Goal: Find specific page/section: Find specific page/section

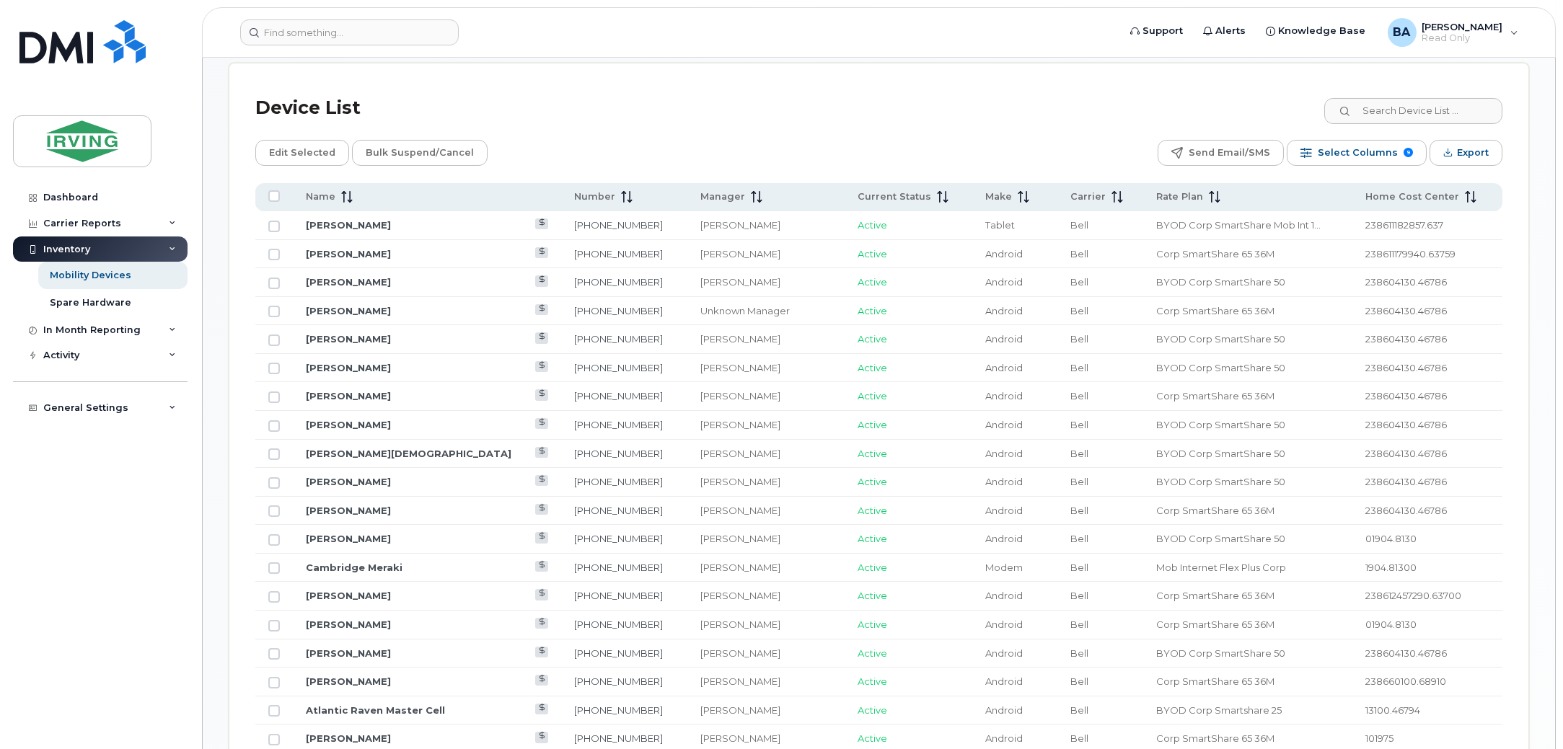
scroll to position [360, 0]
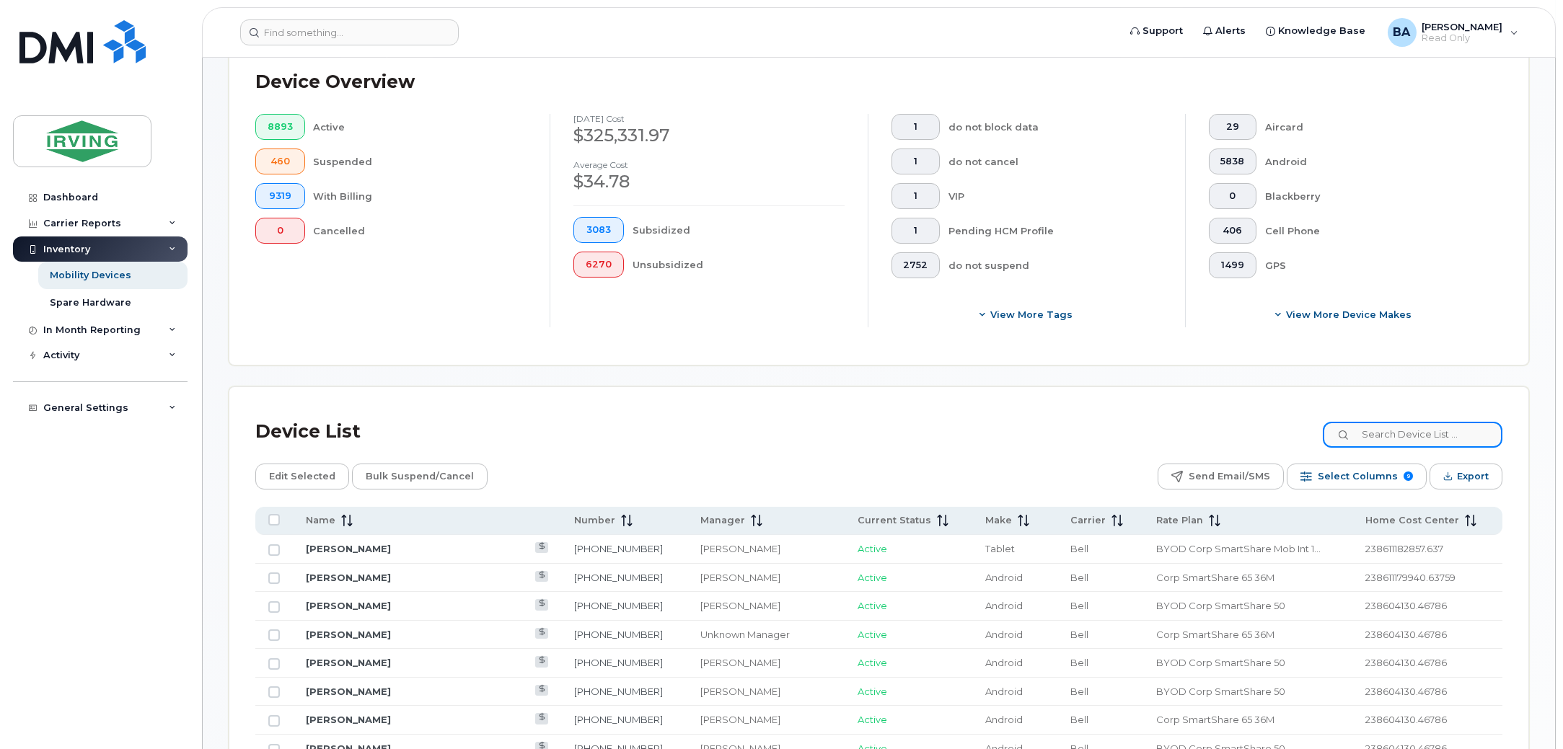
click at [1415, 436] on input at bounding box center [1413, 435] width 180 height 26
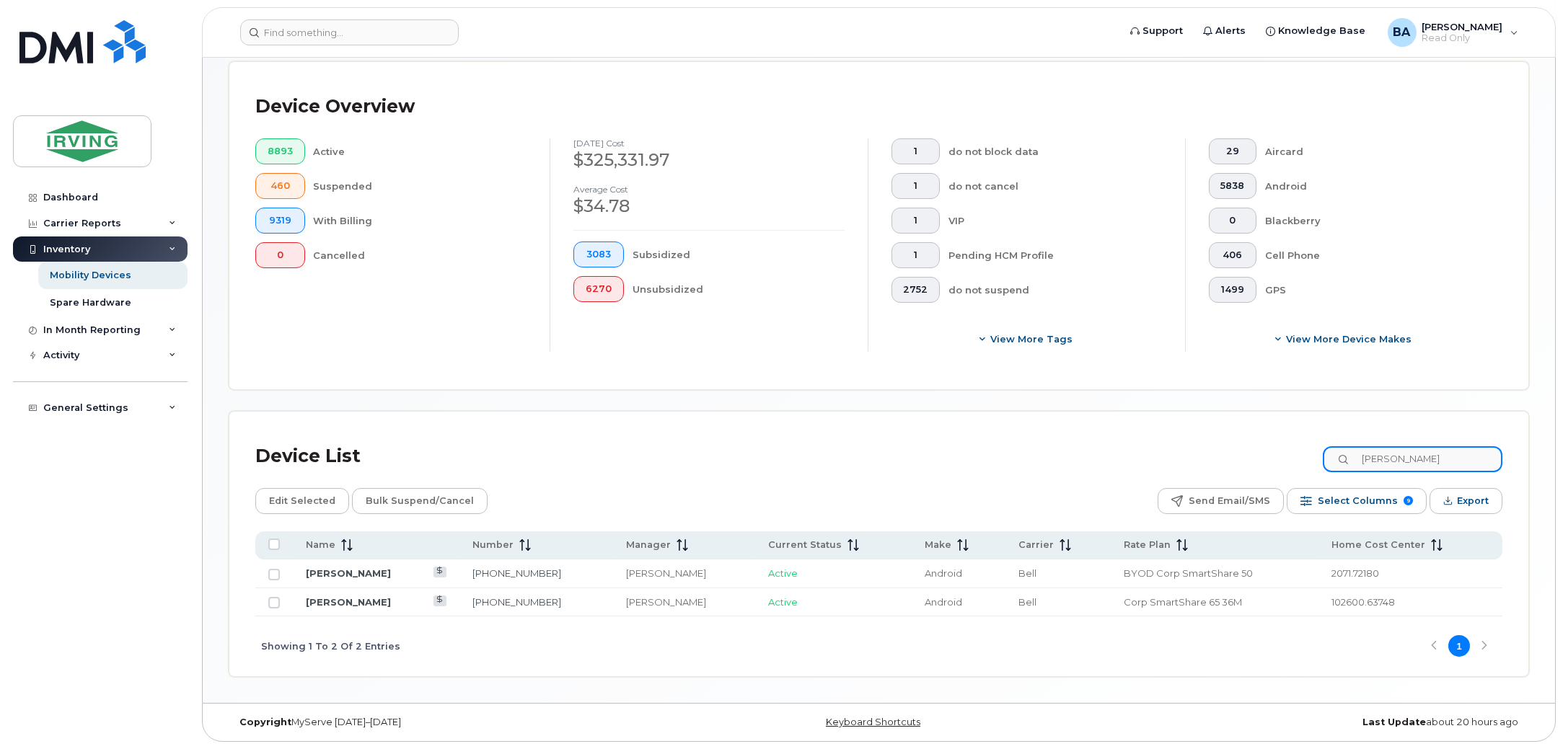
scroll to position [335, 0]
click at [1459, 452] on input "jamie smith" at bounding box center [1413, 460] width 180 height 26
drag, startPoint x: 1462, startPoint y: 459, endPoint x: 1063, endPoint y: 412, distance: 401.6
click at [1082, 413] on div "Device List jamie smith Edit Selected Bulk Suspend/Cancel Send Email/SMS Select…" at bounding box center [878, 545] width 1299 height 265
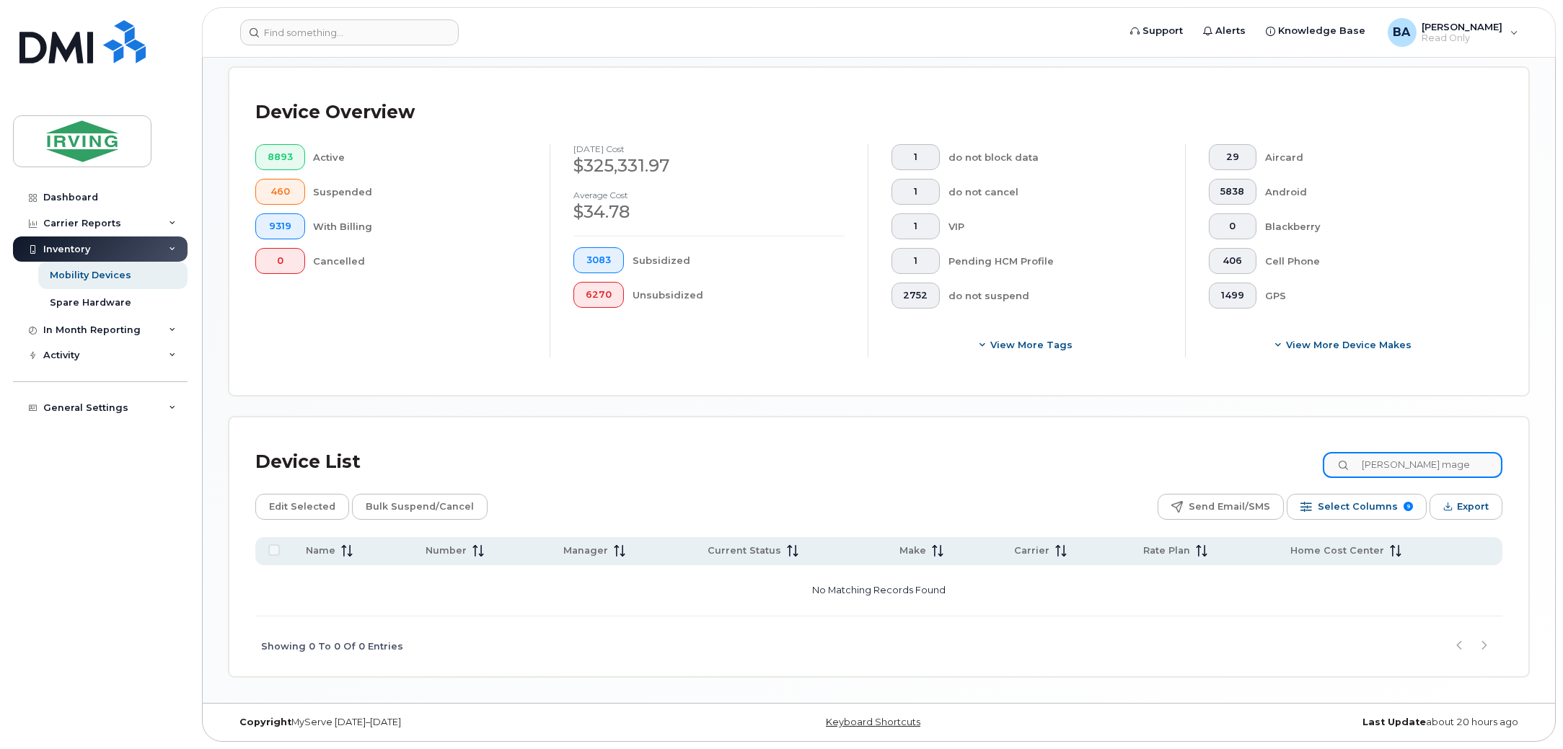
scroll to position [329, 0]
drag, startPoint x: 1478, startPoint y: 466, endPoint x: 883, endPoint y: 402, distance: 598.3
click at [892, 400] on div "Mobility Devices Devices Save Report Export to CSV Filter Device Device Status …" at bounding box center [879, 216] width 1300 height 923
type input "margeson"
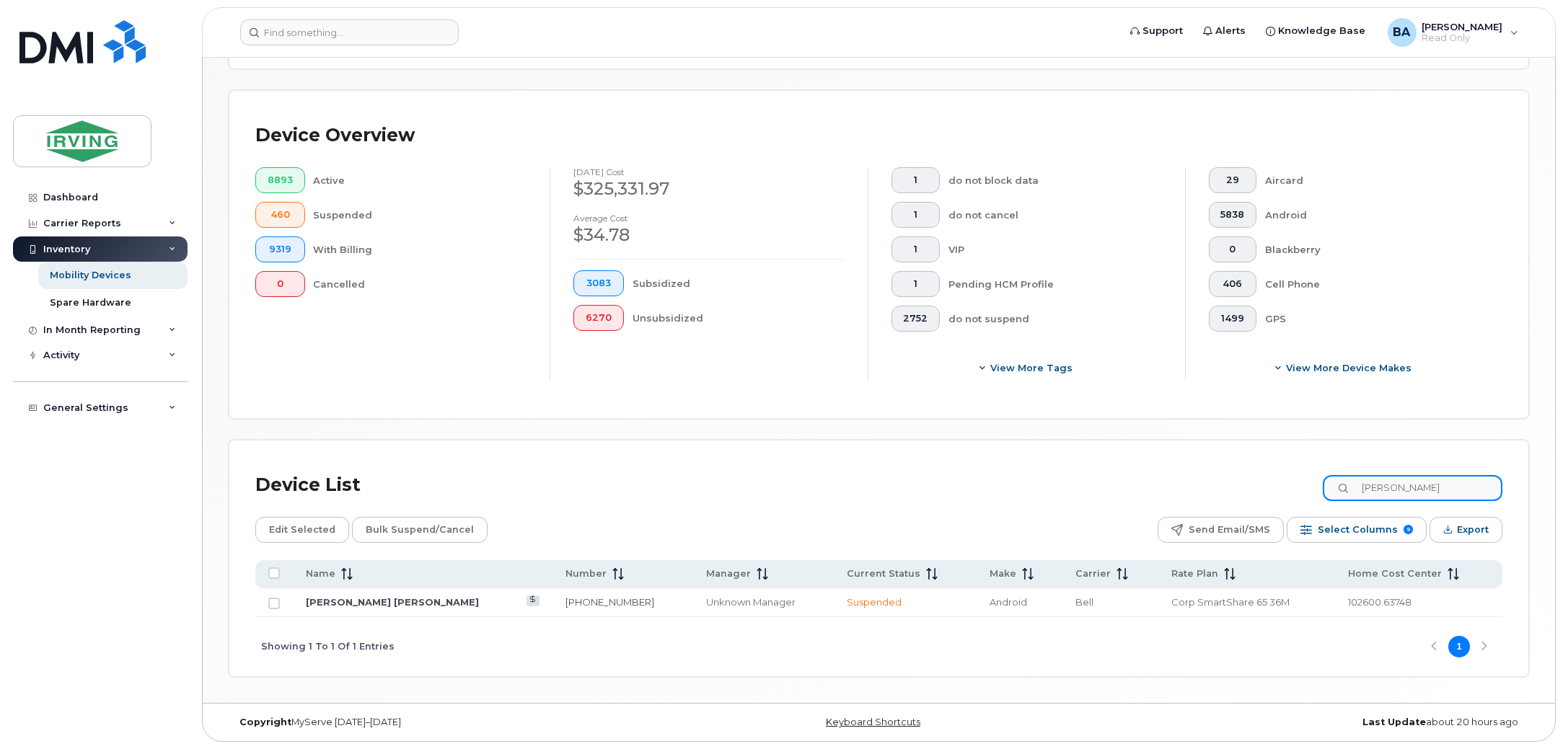
scroll to position [307, 0]
click at [365, 606] on link "[PERSON_NAME] [PERSON_NAME]" at bounding box center [392, 602] width 173 height 12
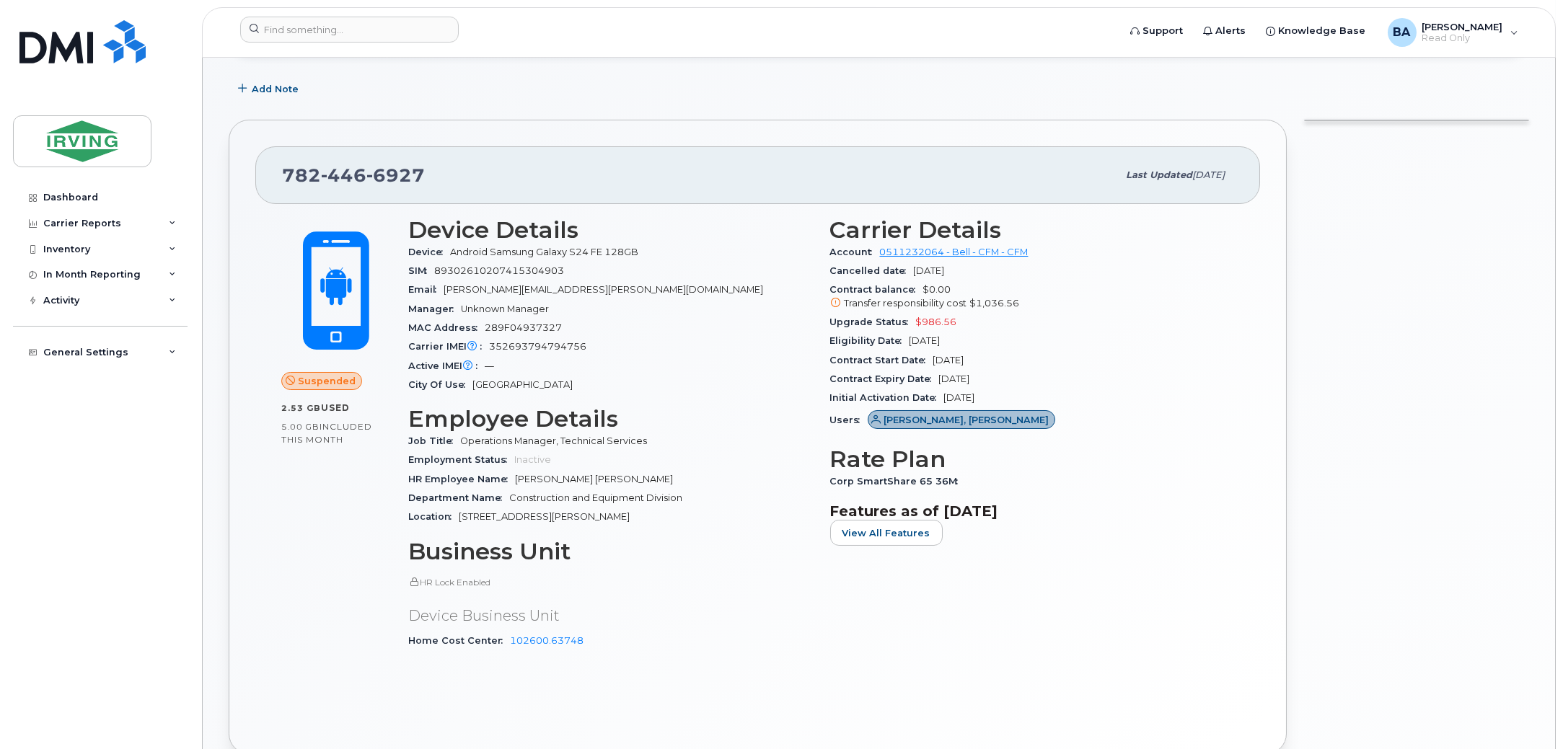
scroll to position [180, 0]
